Goal: Task Accomplishment & Management: Manage account settings

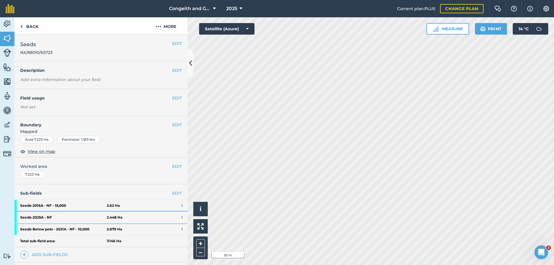
click at [60, 218] on strong "Seeds - 2025A - NF" at bounding box center [63, 218] width 87 height 12
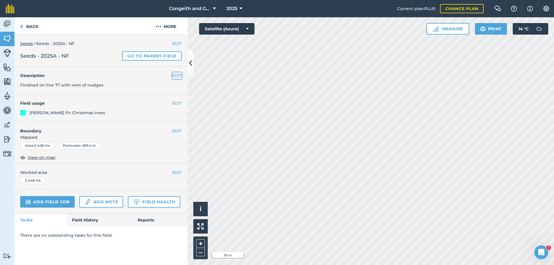
click at [174, 75] on button "EDIT" at bounding box center [177, 75] width 10 height 6
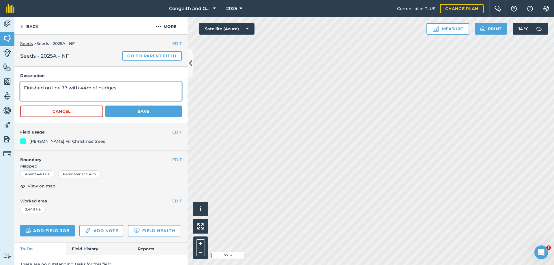
click at [23, 89] on textarea "Finished on line 77 with 44m of nudges" at bounding box center [101, 91] width 162 height 19
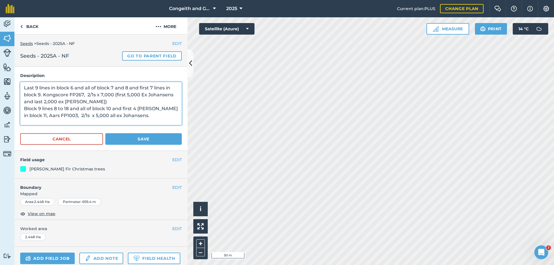
scroll to position [1, 0]
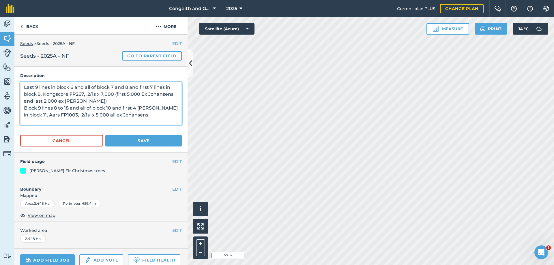
click at [141, 109] on textarea "Last 9 lines in block 6 and all of block 7 and 8 and first 7 lines in block 9. …" at bounding box center [101, 103] width 162 height 43
click at [53, 121] on textarea "Last 9 lines in block 6 and all of block 7 and 8 and first 7 lines in block 9. …" at bounding box center [101, 103] width 162 height 43
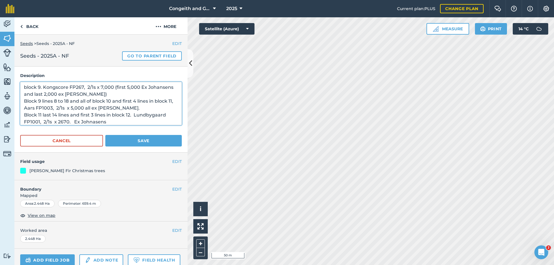
scroll to position [14, 0]
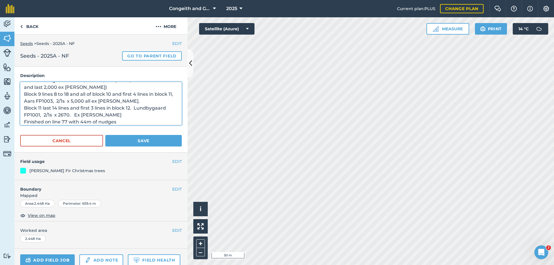
type textarea "Last 9 lines in block 6 and all of block 7 and 8 and first 7 lines in block 9. …"
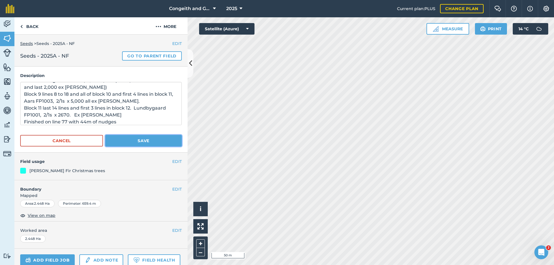
click at [156, 141] on button "Save" at bounding box center [143, 141] width 77 height 12
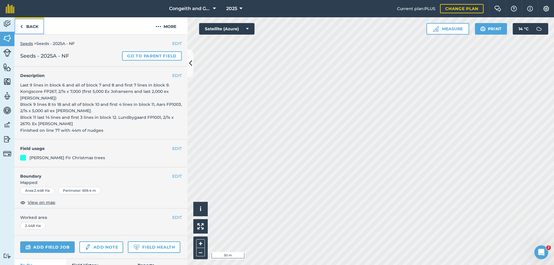
click at [33, 29] on link "Back" at bounding box center [29, 25] width 30 height 17
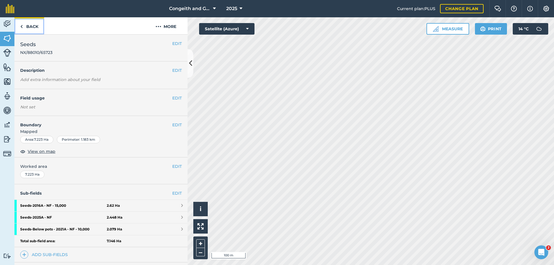
click at [27, 23] on link "Back" at bounding box center [29, 25] width 30 height 17
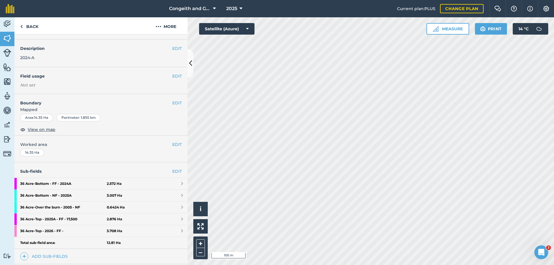
scroll to position [31, 0]
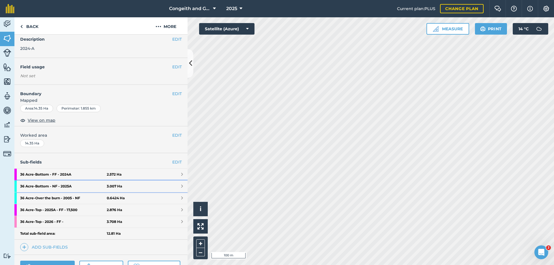
click at [67, 187] on strong "36 Acre - Bottom - NF - 2025A" at bounding box center [63, 187] width 87 height 12
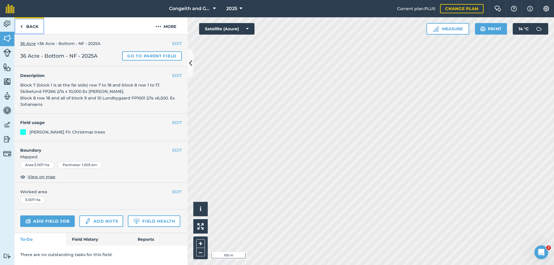
click at [29, 25] on link "Back" at bounding box center [29, 25] width 30 height 17
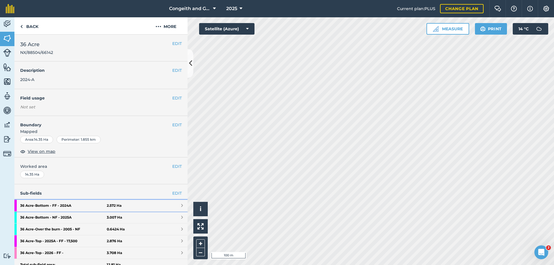
click at [68, 206] on strong "36 Acre - Bottom - FF - 2024A" at bounding box center [63, 206] width 87 height 12
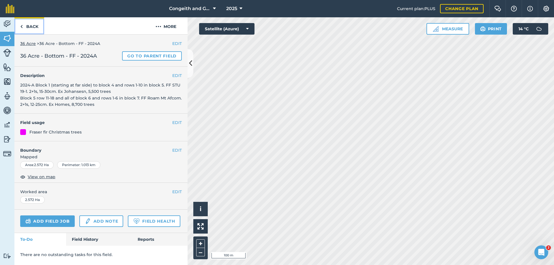
click at [36, 27] on link "Back" at bounding box center [29, 25] width 30 height 17
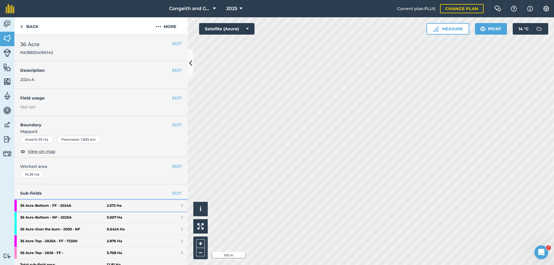
click at [46, 208] on strong "36 Acre - Bottom - FF - 2024A" at bounding box center [63, 206] width 87 height 12
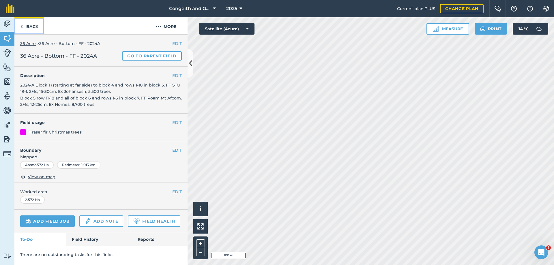
click at [29, 24] on link "Back" at bounding box center [29, 25] width 30 height 17
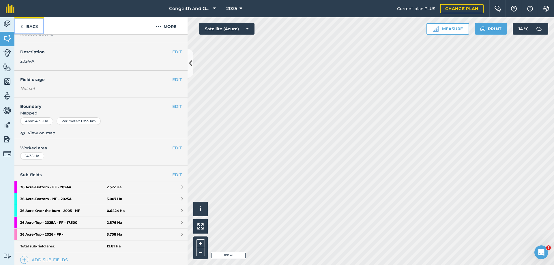
scroll to position [31, 0]
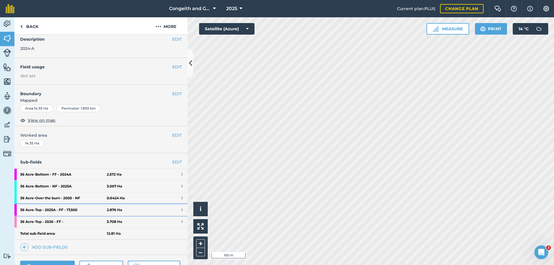
click at [81, 211] on strong "36 Acre - Top - 2025A - FF - 17,500" at bounding box center [63, 210] width 87 height 12
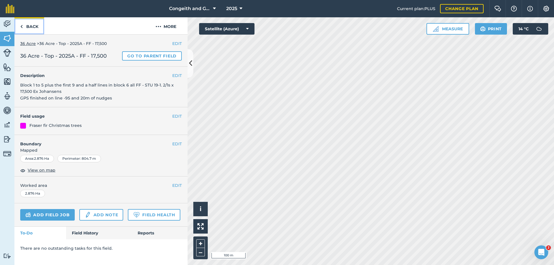
click at [29, 28] on link "Back" at bounding box center [29, 25] width 30 height 17
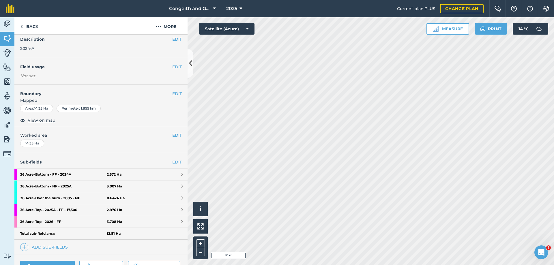
scroll to position [62, 0]
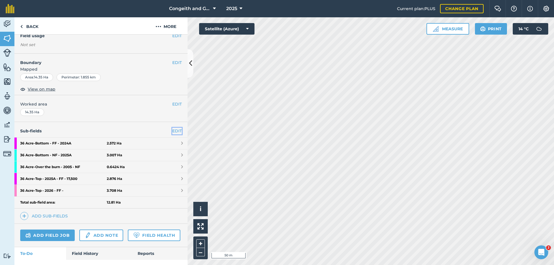
click at [175, 131] on link "EDIT" at bounding box center [177, 131] width 10 height 6
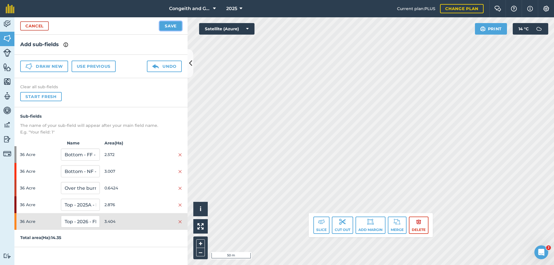
click at [173, 27] on button "Save" at bounding box center [171, 25] width 22 height 9
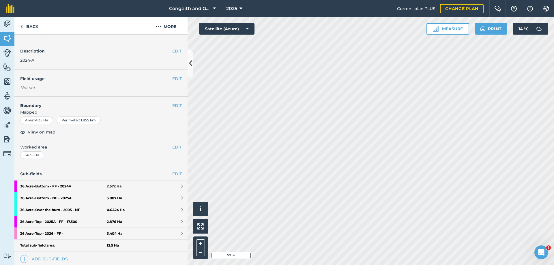
scroll to position [31, 0]
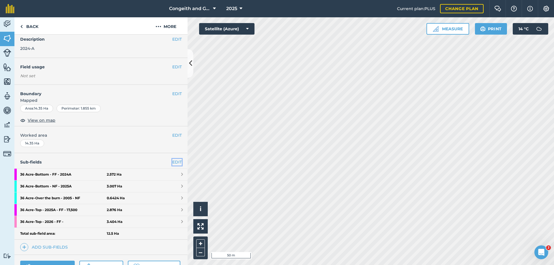
click at [178, 161] on link "EDIT" at bounding box center [177, 162] width 10 height 6
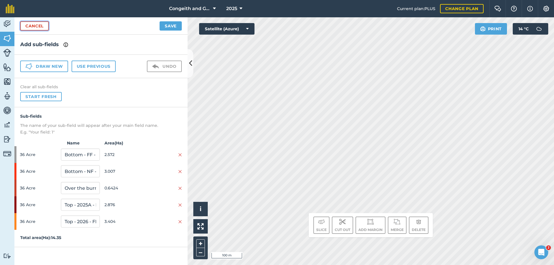
click at [40, 27] on link "Cancel" at bounding box center [34, 25] width 29 height 9
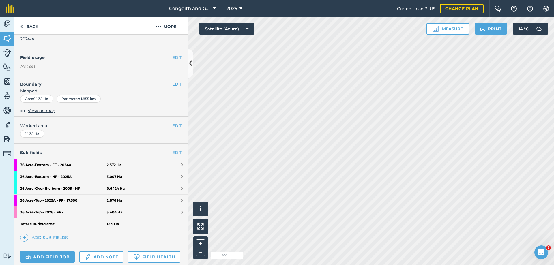
scroll to position [62, 0]
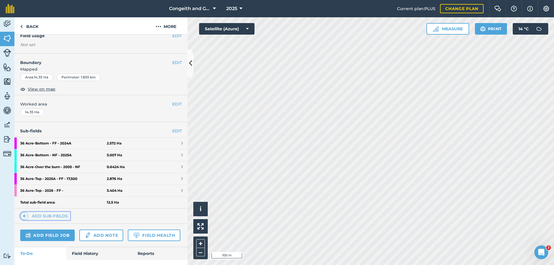
click at [57, 217] on link "Add sub-fields" at bounding box center [45, 216] width 50 height 8
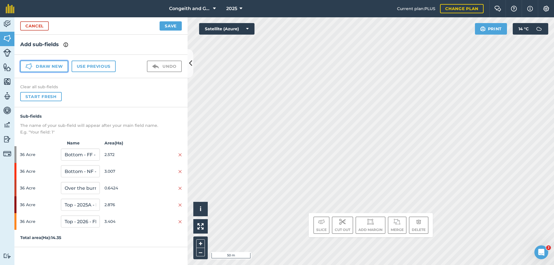
click at [53, 68] on button "Draw new" at bounding box center [44, 67] width 48 height 12
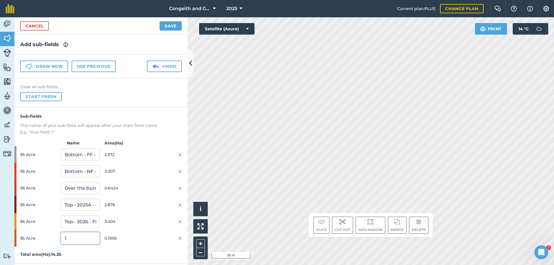
click at [77, 239] on input "1" at bounding box center [80, 238] width 39 height 12
type input "Top - 2025A - NF"
click at [166, 27] on button "Save" at bounding box center [171, 25] width 22 height 9
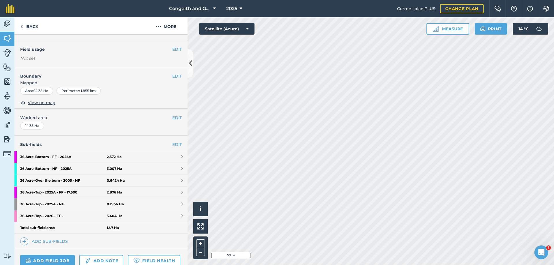
scroll to position [62, 0]
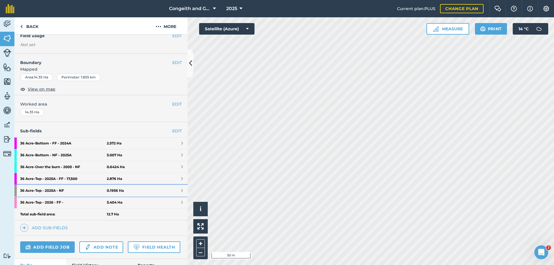
click at [57, 191] on strong "36 Acre - Top - 2025A - NF" at bounding box center [63, 191] width 87 height 12
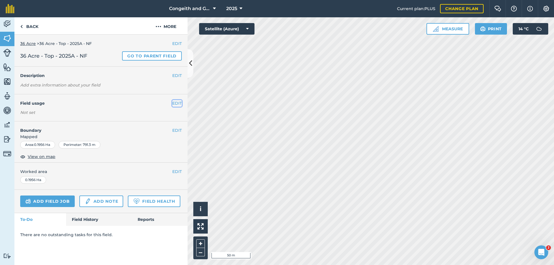
click at [179, 104] on button "EDIT" at bounding box center [177, 103] width 10 height 6
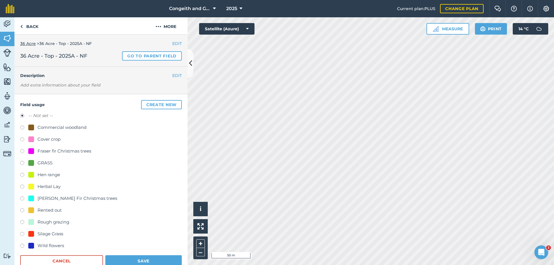
click at [74, 198] on div "[PERSON_NAME] Fir Christmas trees" at bounding box center [78, 198] width 80 height 7
radio input "true"
radio input "false"
click at [137, 258] on button "Save" at bounding box center [143, 262] width 77 height 12
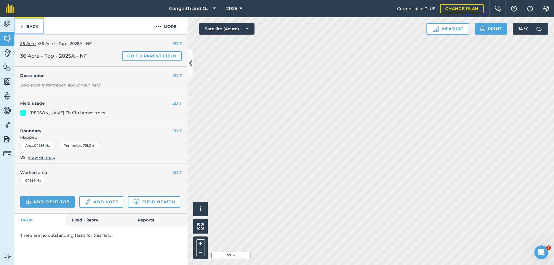
click at [38, 25] on link "Back" at bounding box center [29, 25] width 30 height 17
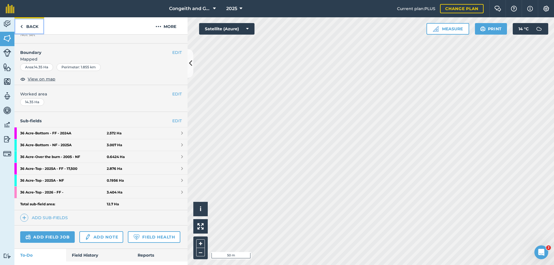
scroll to position [87, 0]
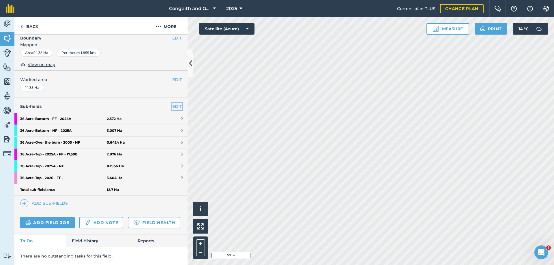
click at [173, 106] on link "EDIT" at bounding box center [177, 106] width 10 height 6
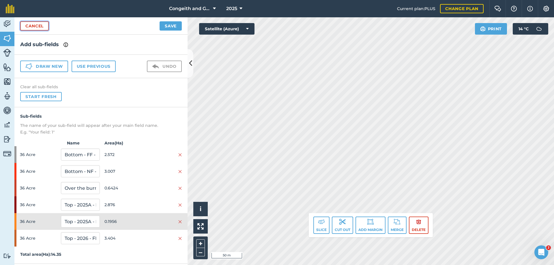
click at [44, 28] on link "Cancel" at bounding box center [34, 25] width 29 height 9
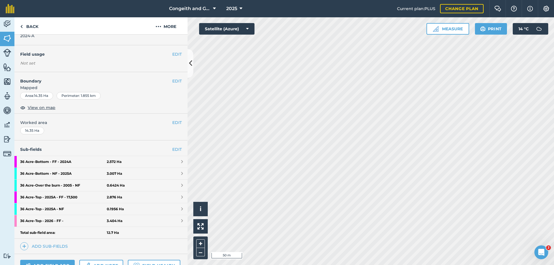
scroll to position [62, 0]
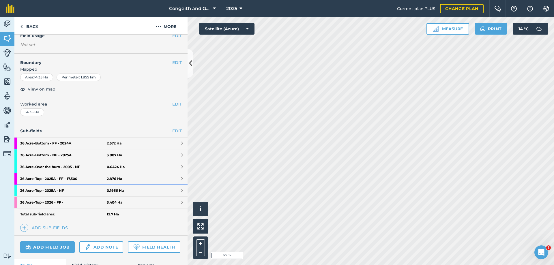
click at [62, 190] on strong "36 Acre - Top - 2025A - NF" at bounding box center [63, 191] width 87 height 12
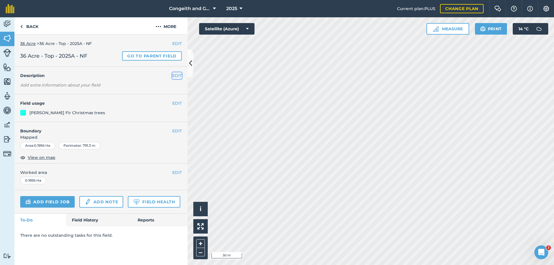
click at [175, 75] on button "EDIT" at bounding box center [177, 75] width 10 height 6
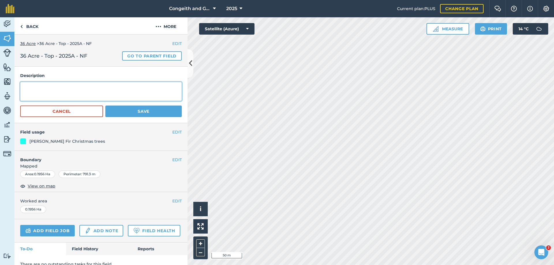
click at [54, 87] on textarea at bounding box center [101, 91] width 162 height 19
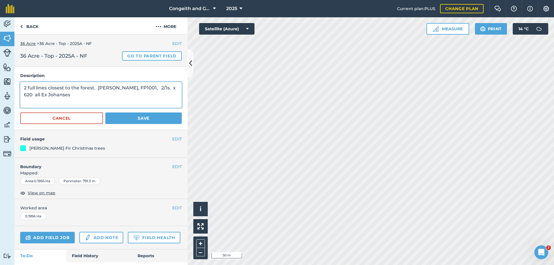
type textarea "2 full lines closest to the forest. [PERSON_NAME], FP1001, 2/1s. x 620 all Ex J…"
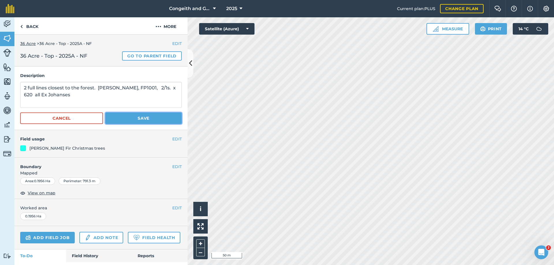
click at [138, 118] on button "Save" at bounding box center [143, 119] width 77 height 12
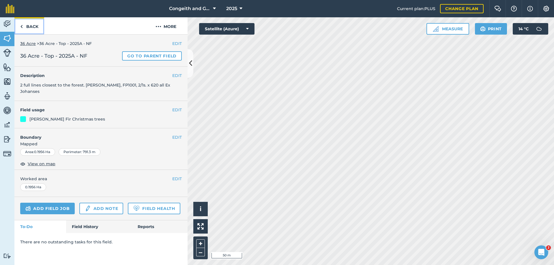
click at [36, 28] on link "Back" at bounding box center [29, 25] width 30 height 17
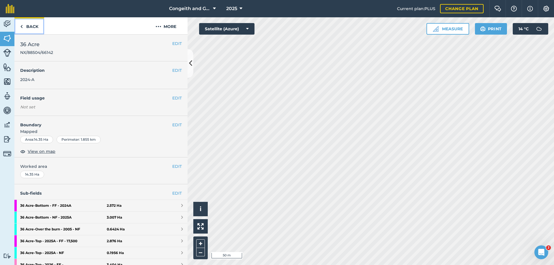
click at [36, 28] on link "Back" at bounding box center [29, 25] width 30 height 17
